Goal: Task Accomplishment & Management: Manage account settings

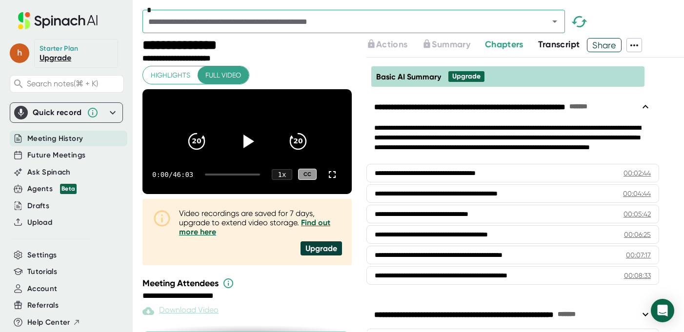
click at [19, 54] on span "h" at bounding box center [20, 53] width 20 height 20
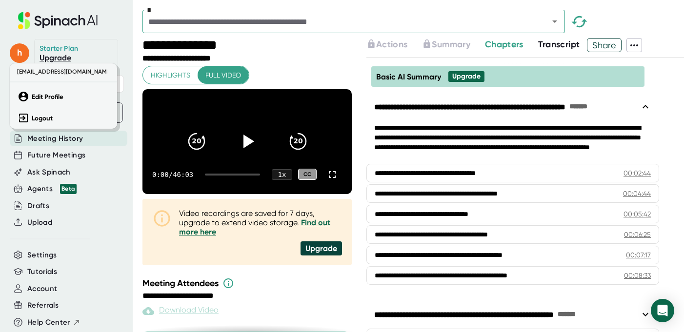
click at [124, 27] on div at bounding box center [342, 166] width 684 height 332
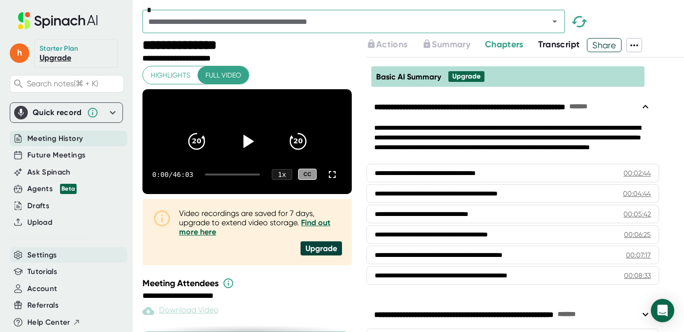
click at [50, 254] on span "Settings" at bounding box center [42, 255] width 30 height 11
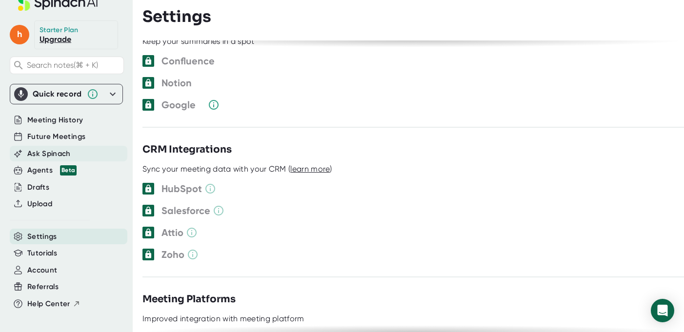
scroll to position [20, 0]
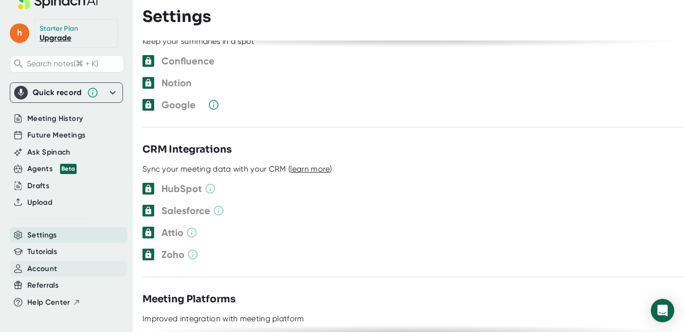
click at [58, 268] on div "Account" at bounding box center [69, 269] width 118 height 16
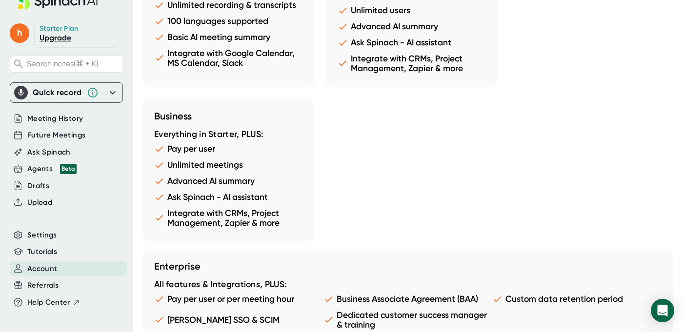
scroll to position [998, 0]
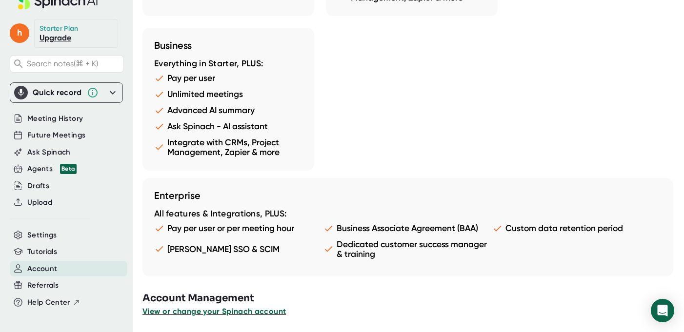
click at [212, 314] on span "View or change your Spinach account" at bounding box center [213, 311] width 143 height 9
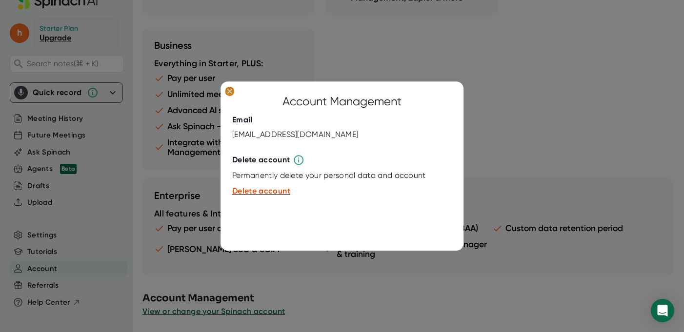
click at [231, 90] on icon at bounding box center [229, 91] width 4 height 4
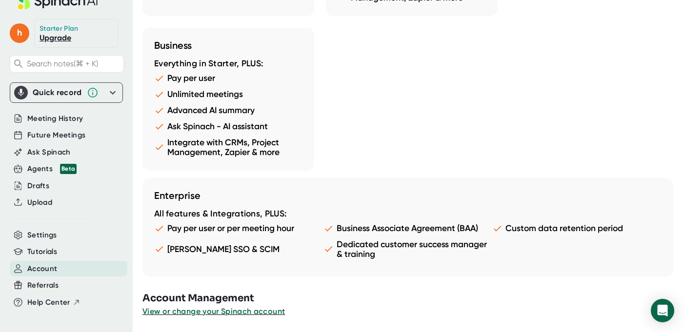
click at [45, 3] on icon at bounding box center [58, 0] width 130 height 17
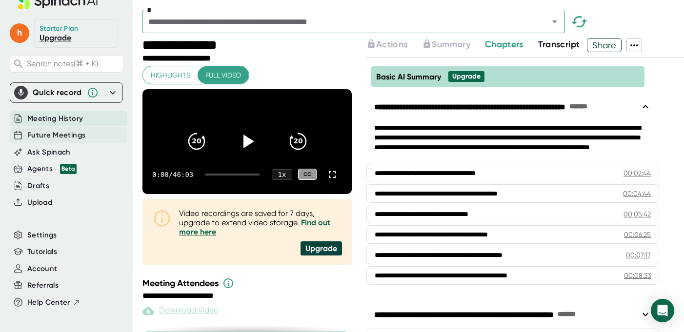
click at [53, 138] on span "Future Meetings" at bounding box center [56, 135] width 58 height 11
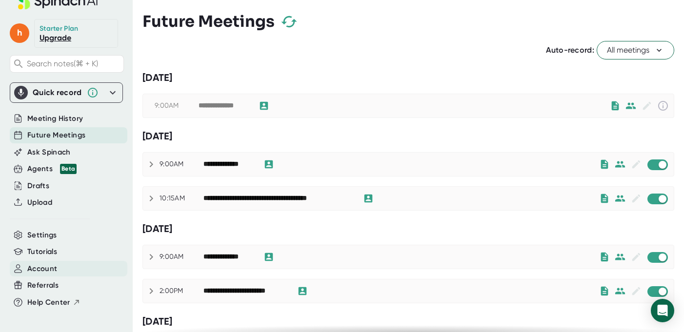
click at [44, 267] on span "Account" at bounding box center [42, 268] width 30 height 11
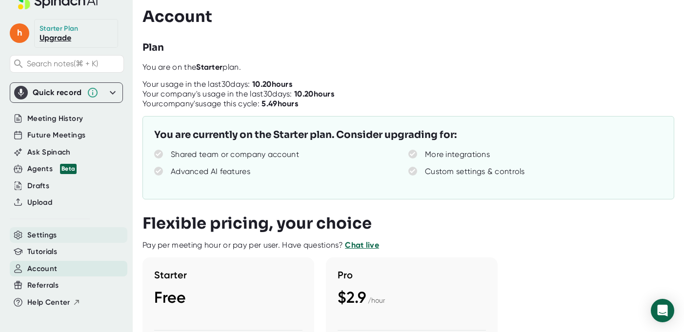
click at [46, 232] on span "Settings" at bounding box center [42, 235] width 30 height 11
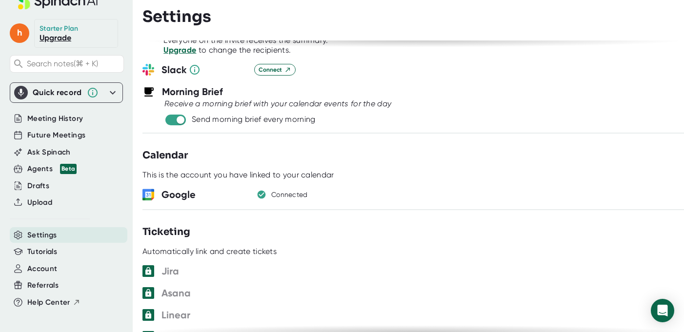
scroll to position [406, 0]
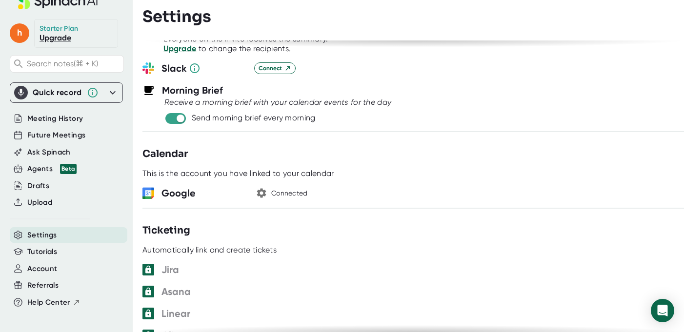
click at [263, 192] on icon "button" at bounding box center [262, 193] width 12 height 12
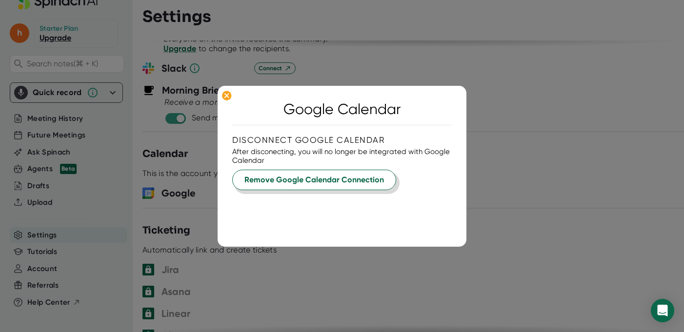
click at [267, 179] on span "Remove Google Calendar Connection" at bounding box center [313, 180] width 139 height 12
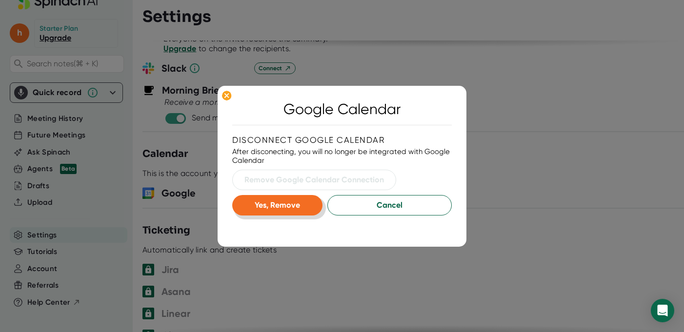
click at [269, 207] on span "Yes, Remove" at bounding box center [277, 204] width 45 height 9
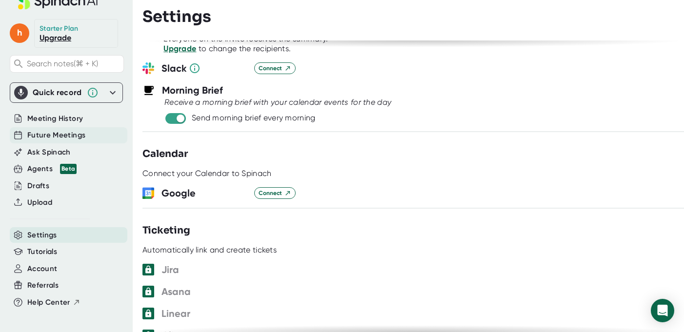
click at [86, 133] on div "Future Meetings" at bounding box center [69, 135] width 118 height 16
